Goal: Information Seeking & Learning: Learn about a topic

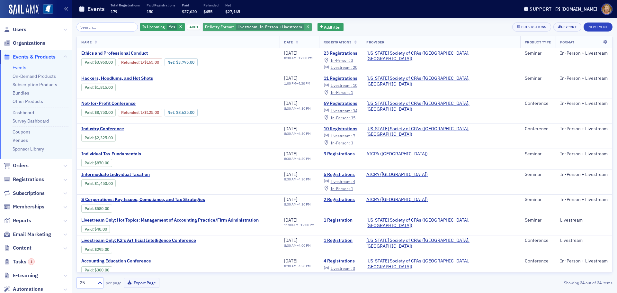
click at [218, 27] on span "Delivery Format" at bounding box center [219, 26] width 29 height 5
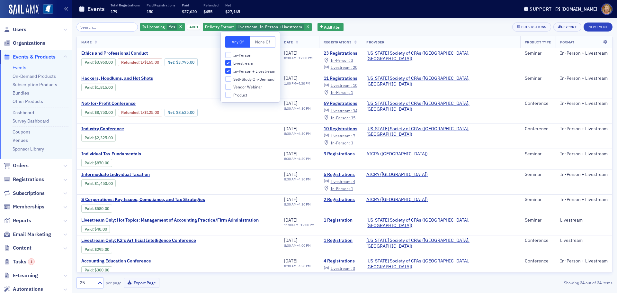
click at [229, 63] on input "Livestream" at bounding box center [228, 63] width 6 height 6
checkbox input "false"
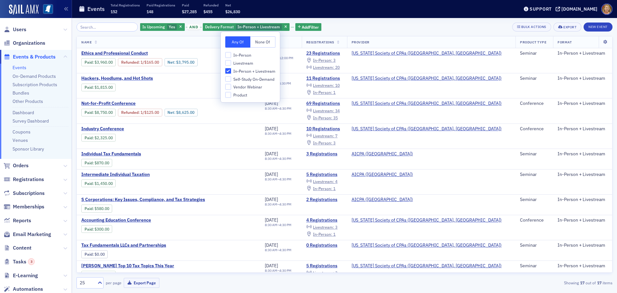
click at [229, 70] on input "In-Person + Livestream" at bounding box center [228, 71] width 6 height 6
checkbox input "false"
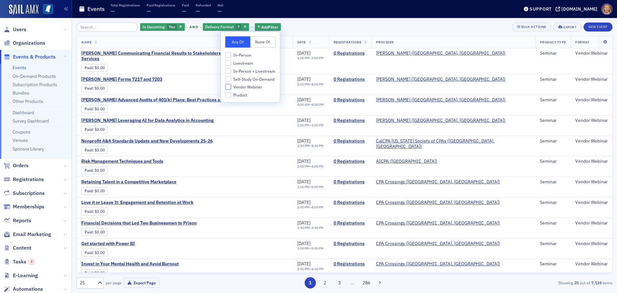
click at [230, 87] on input "Vendor Webinar" at bounding box center [228, 87] width 6 height 6
checkbox input "true"
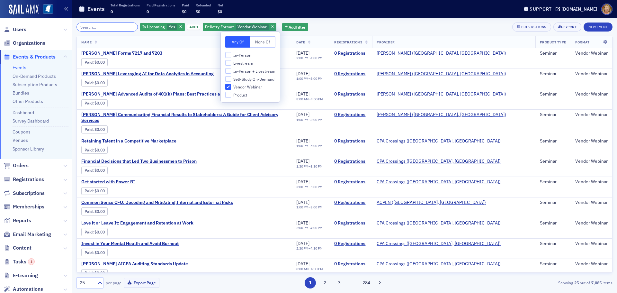
click at [111, 28] on input "search" at bounding box center [106, 26] width 61 height 9
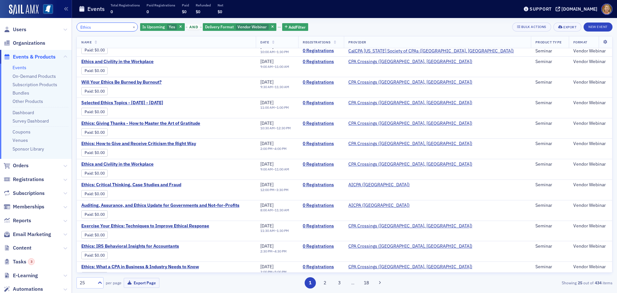
scroll to position [288, 0]
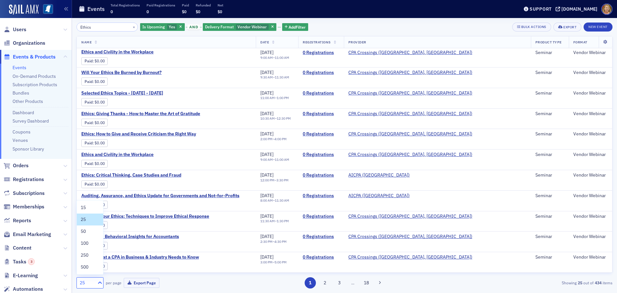
click at [100, 283] on icon at bounding box center [100, 282] width 6 height 6
click at [91, 245] on div "100" at bounding box center [90, 243] width 19 height 7
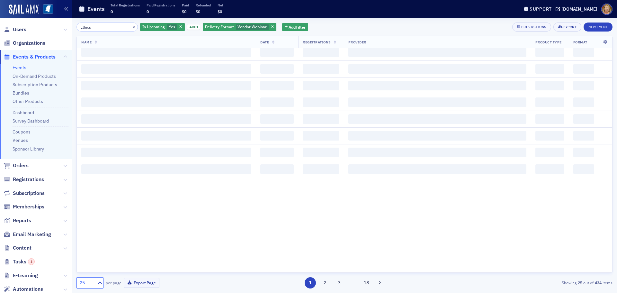
scroll to position [0, 0]
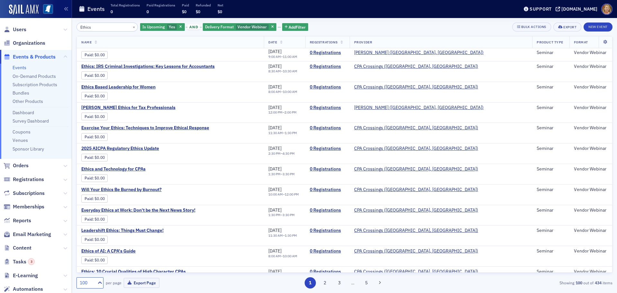
scroll to position [1639, 0]
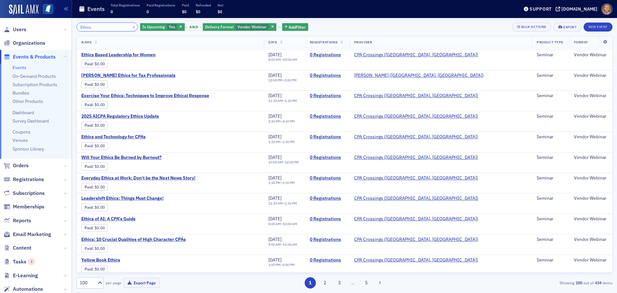
click at [107, 31] on input "Ethics" at bounding box center [106, 26] width 61 height 9
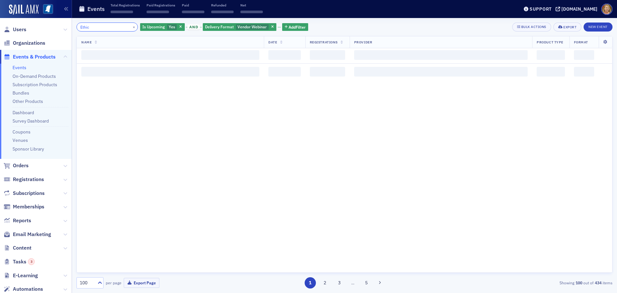
scroll to position [3284, 0]
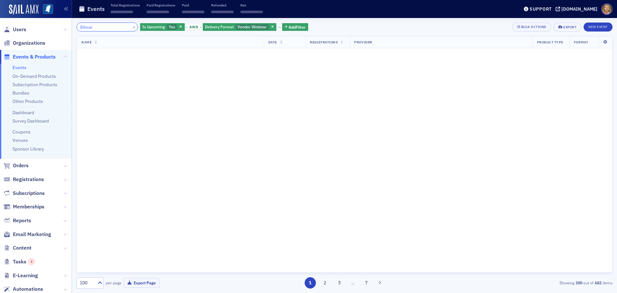
scroll to position [3284, 0]
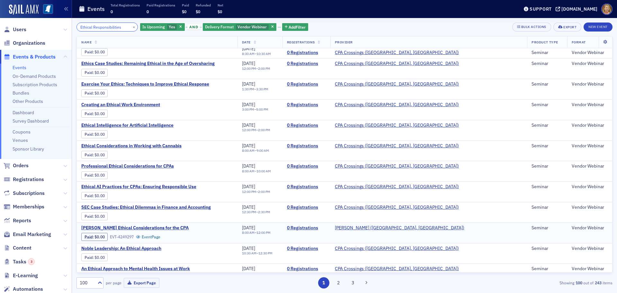
scroll to position [1826, 0]
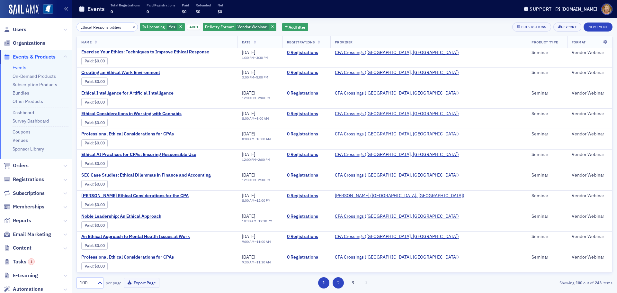
click at [340, 284] on button "2" at bounding box center [338, 282] width 11 height 11
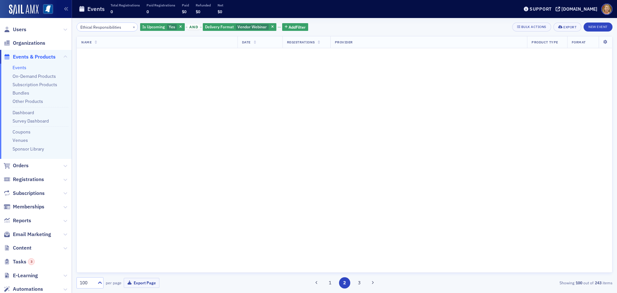
scroll to position [0, 0]
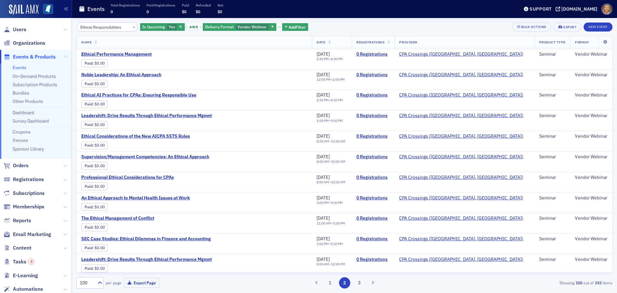
scroll to position [1446, 0]
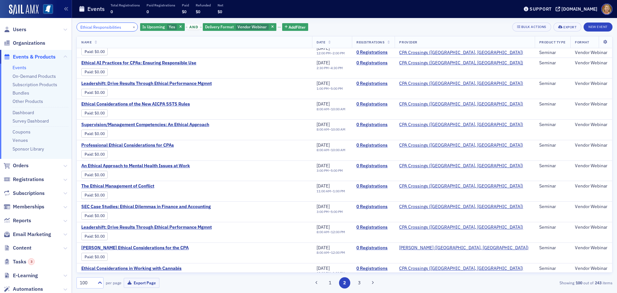
click at [120, 23] on input "Ethical Responsibilities" at bounding box center [106, 26] width 61 height 9
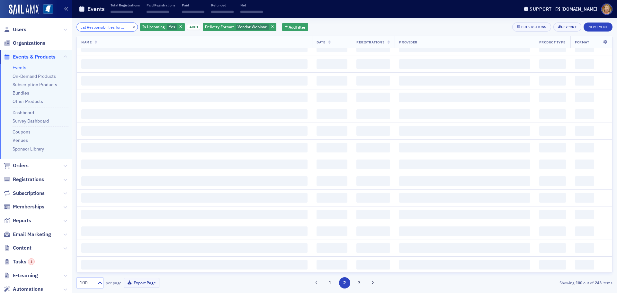
scroll to position [0, 14]
type input "Ethical Responsibilities for CPAs"
